Goal: Information Seeking & Learning: Learn about a topic

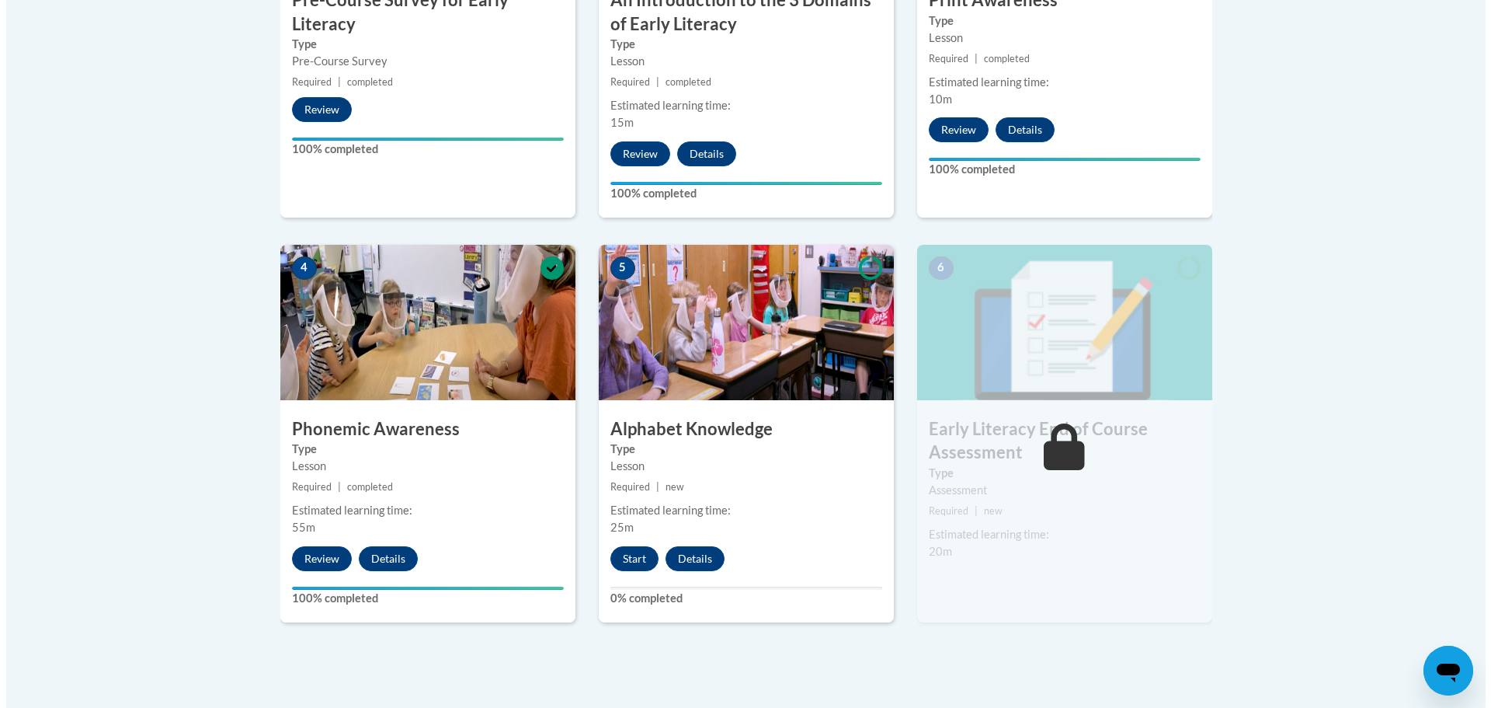
scroll to position [932, 0]
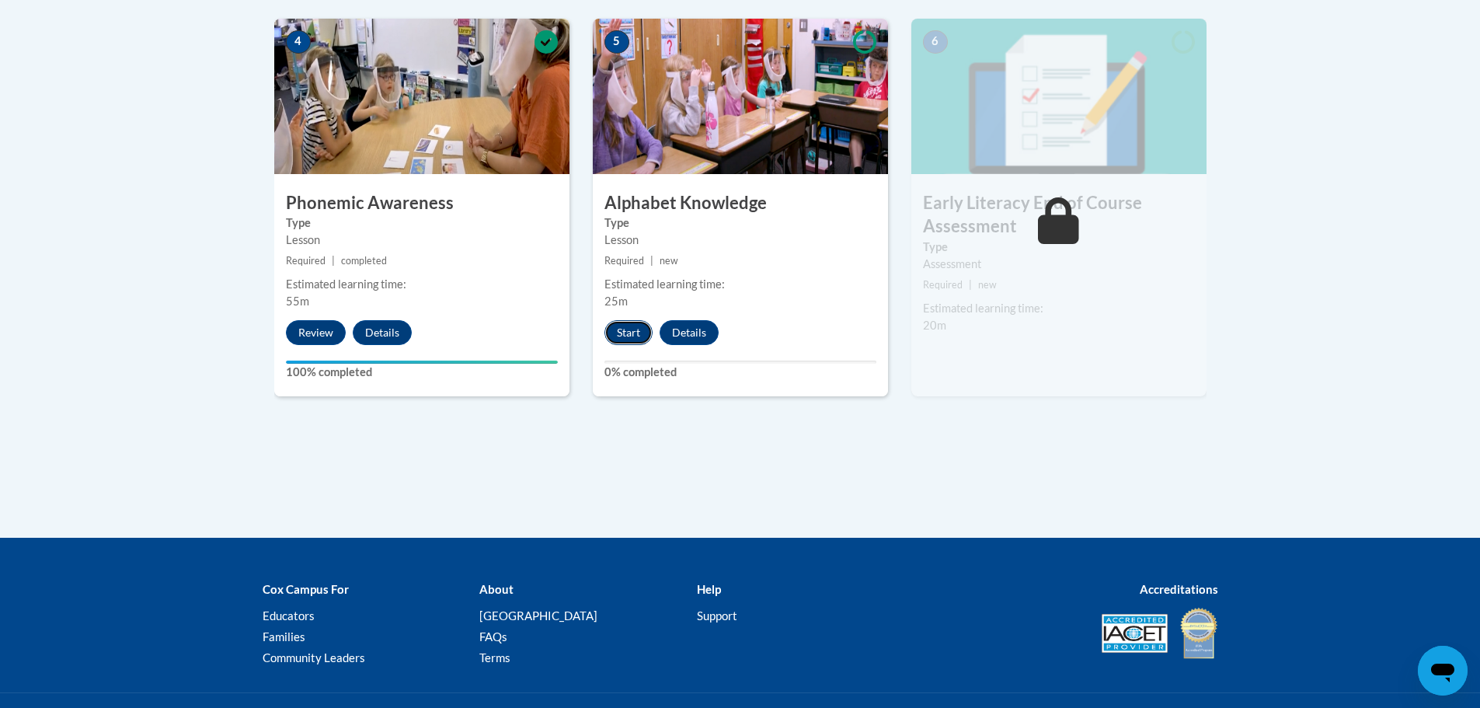
click at [622, 324] on button "Start" at bounding box center [628, 332] width 48 height 25
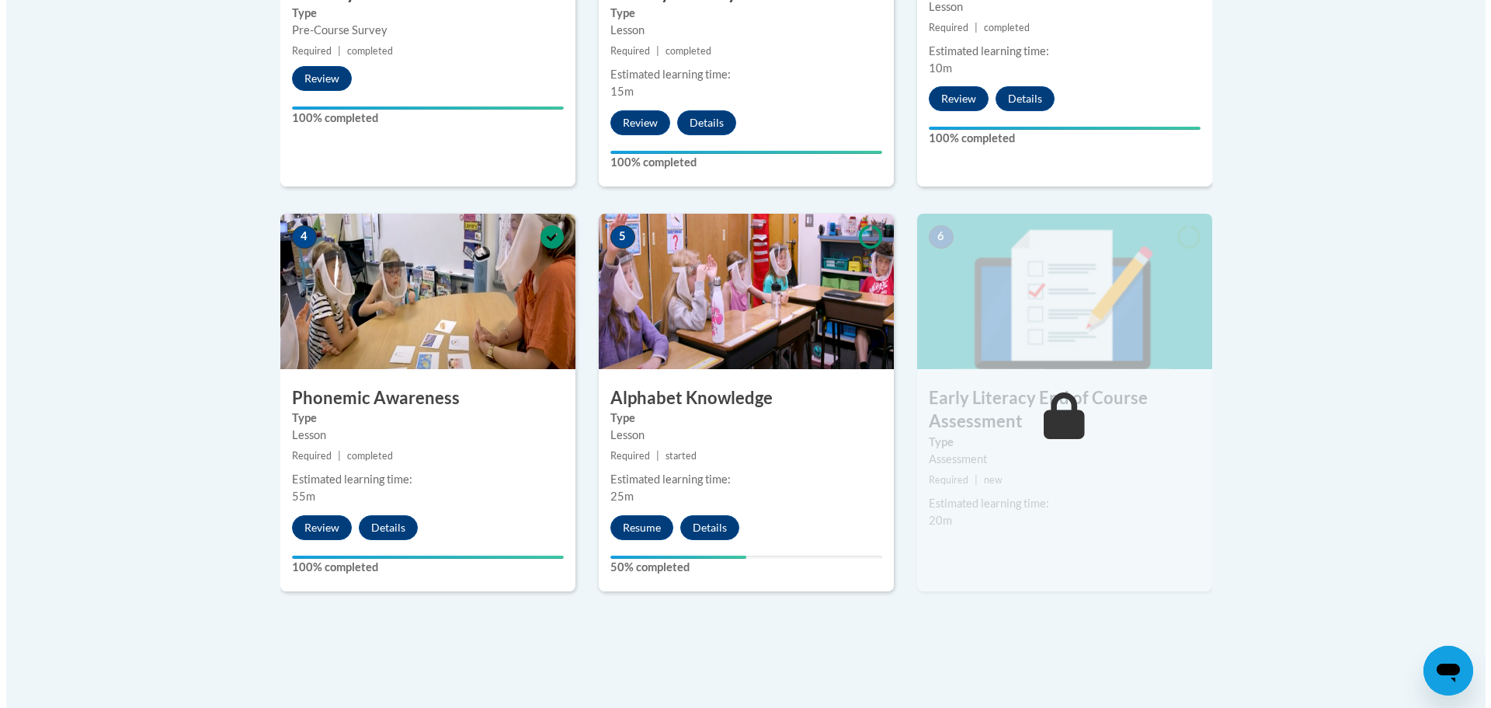
scroll to position [777, 0]
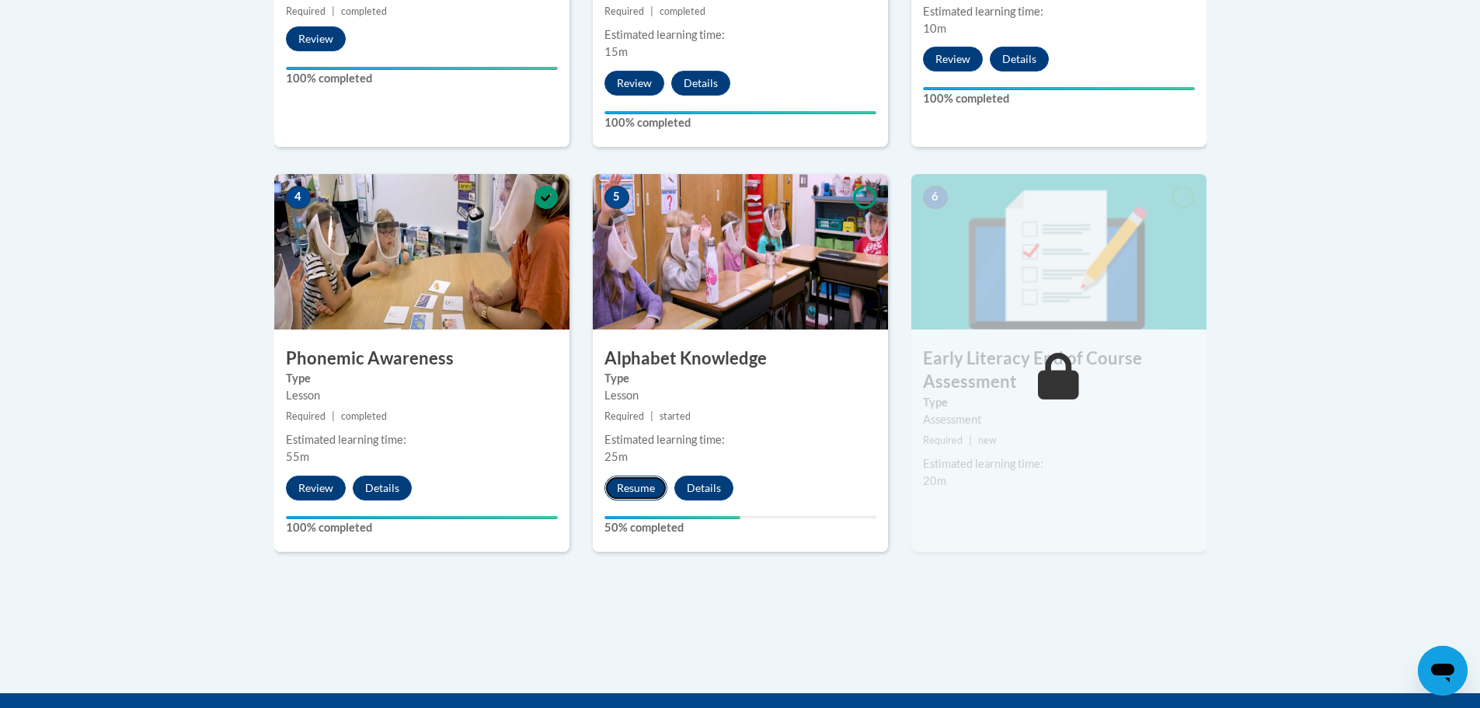
click at [656, 491] on button "Resume" at bounding box center [635, 487] width 63 height 25
